Goal: Information Seeking & Learning: Find specific page/section

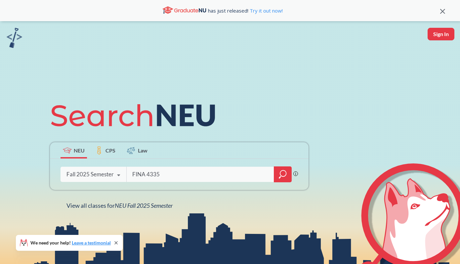
type input "FINA 4335"
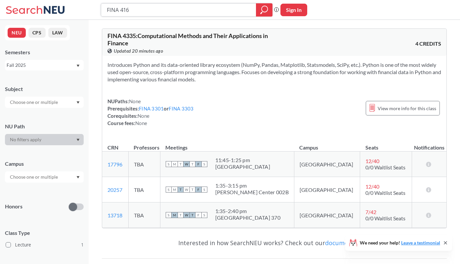
type input "FINA 4160"
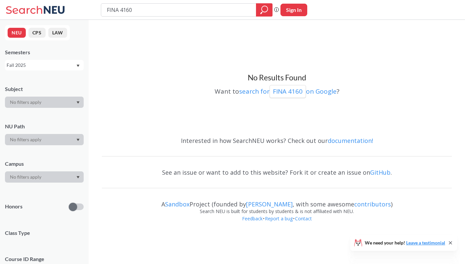
click at [177, 10] on input "FINA 4160" at bounding box center [178, 9] width 145 height 11
type input "Machine Learning in Finance"
